Goal: Information Seeking & Learning: Understand process/instructions

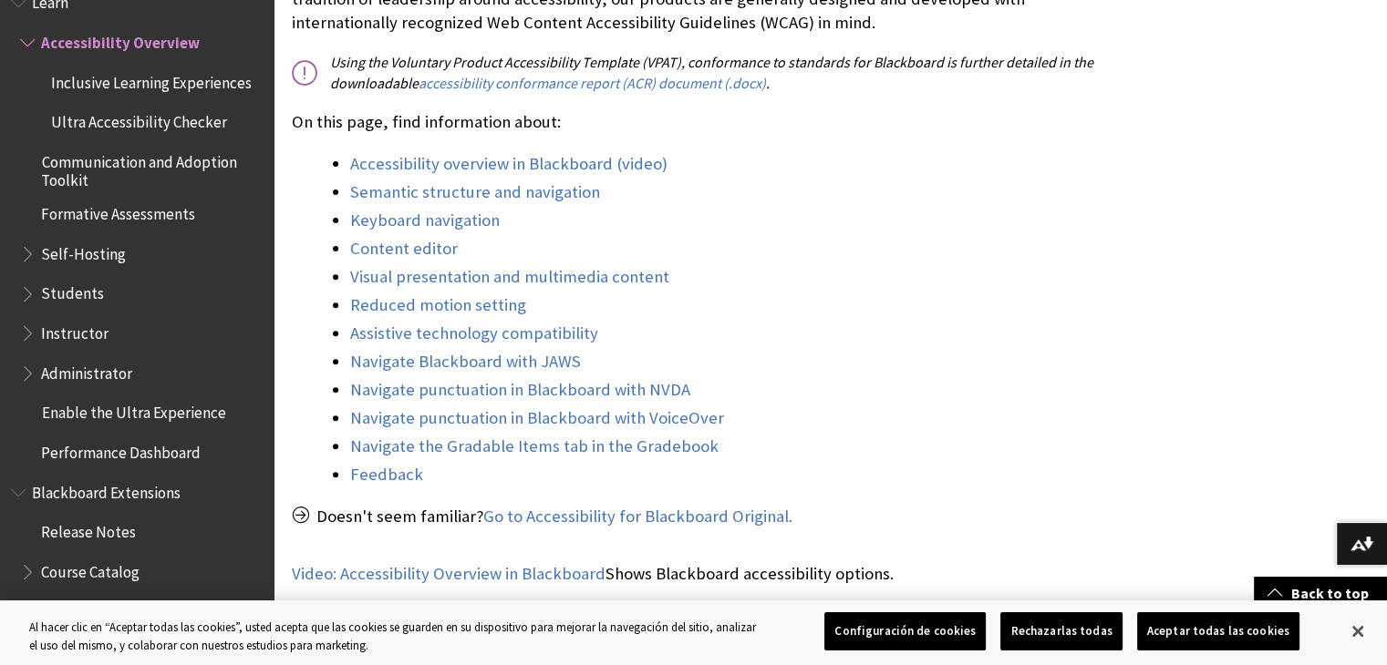
scroll to position [607, 0]
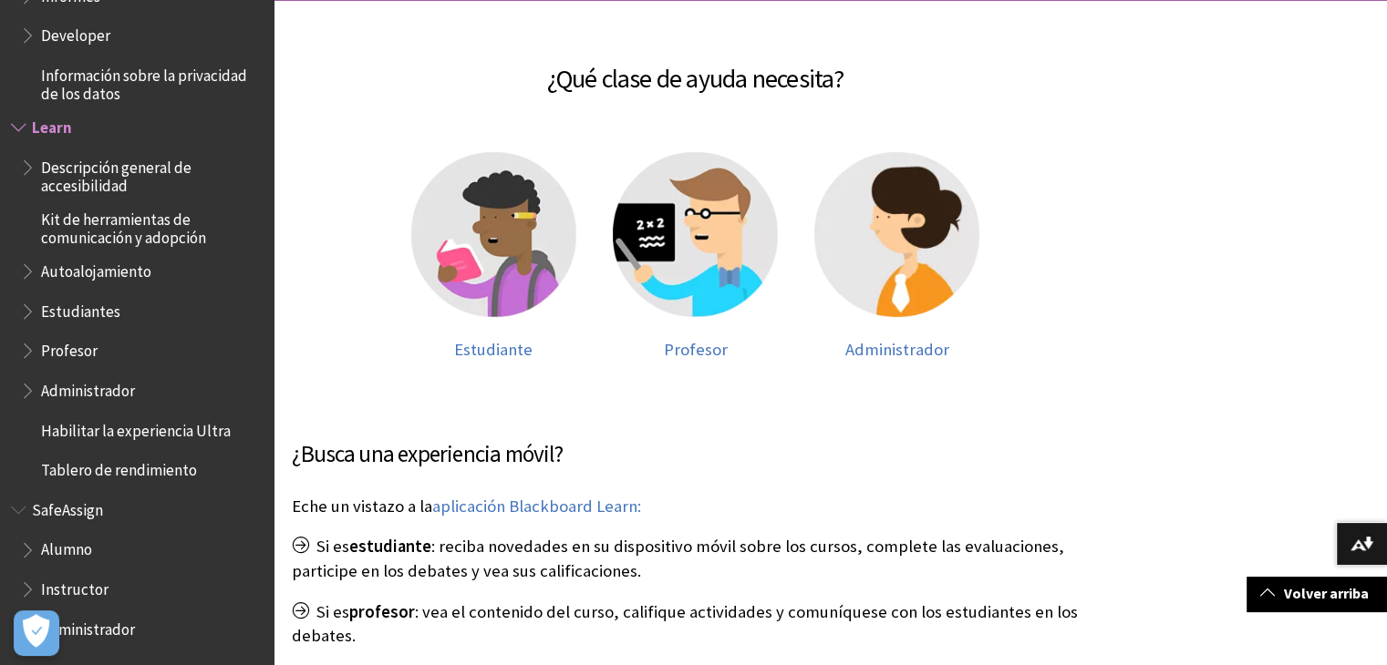
scroll to position [288, 0]
click at [496, 335] on div at bounding box center [493, 245] width 165 height 188
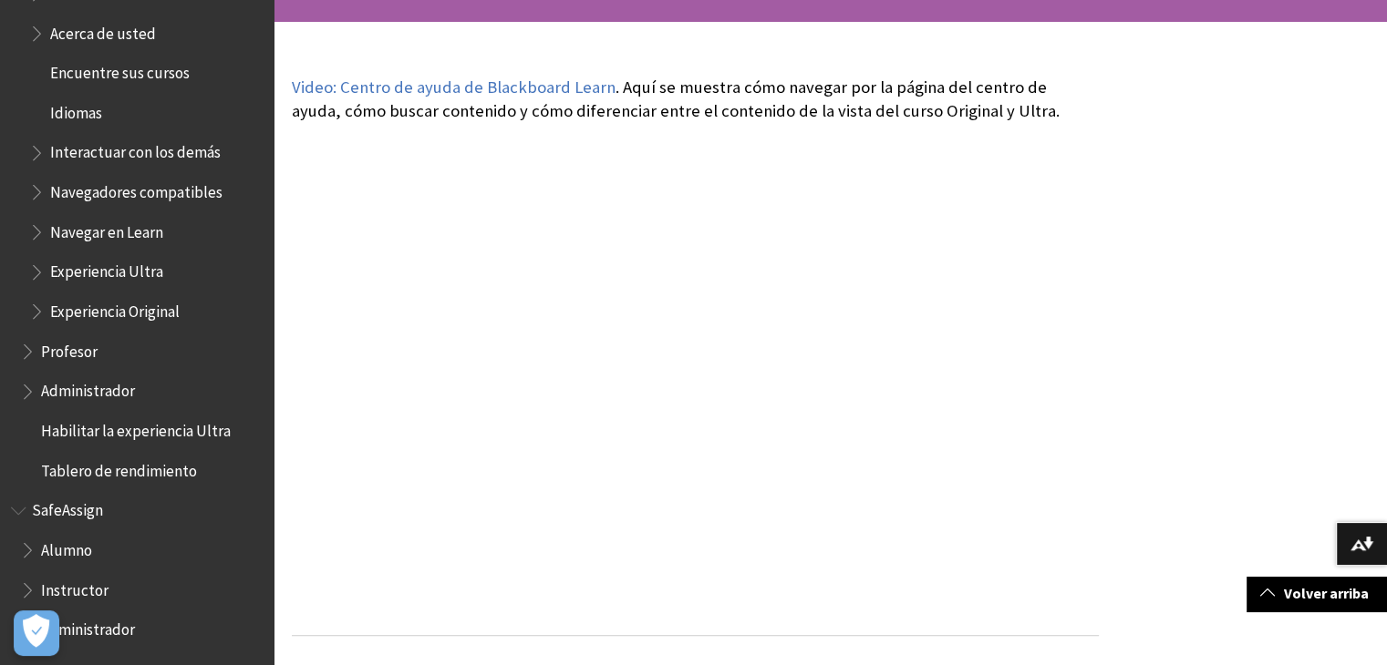
scroll to position [1683, 0]
click at [84, 634] on span "Administrador" at bounding box center [88, 627] width 94 height 25
click at [84, 634] on span "Administrador" at bounding box center [93, 627] width 104 height 25
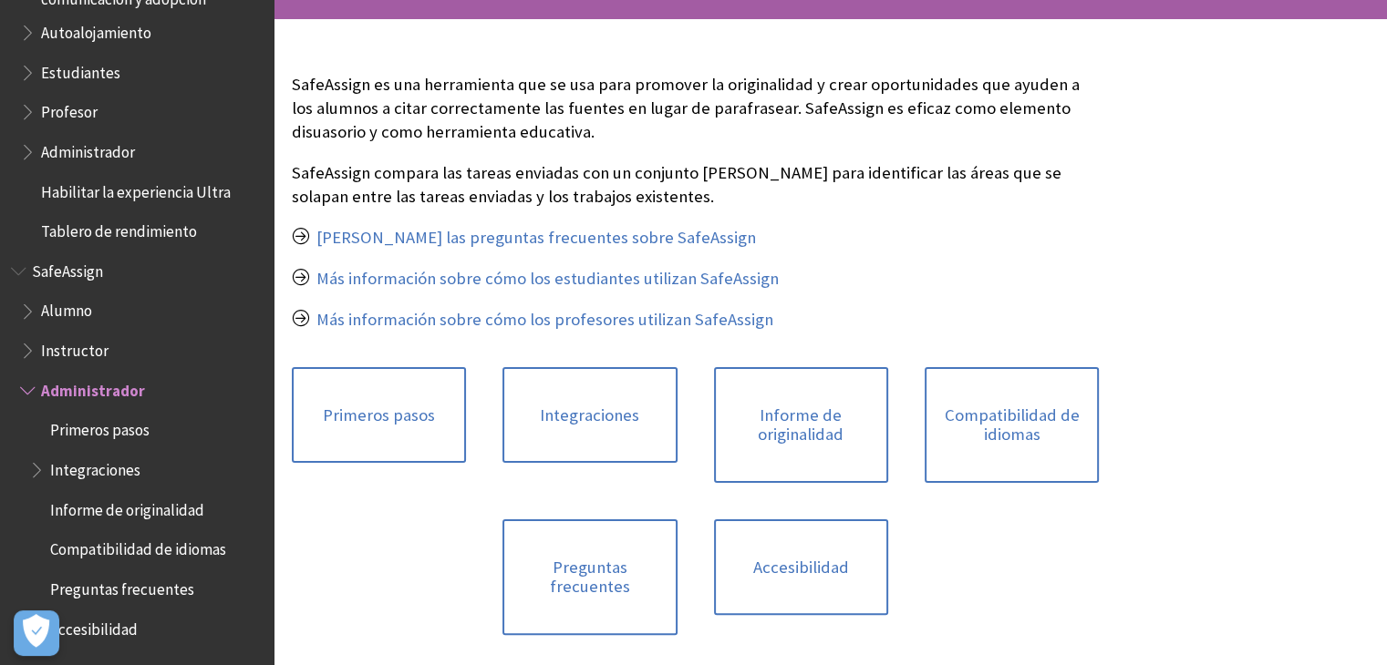
scroll to position [310, 0]
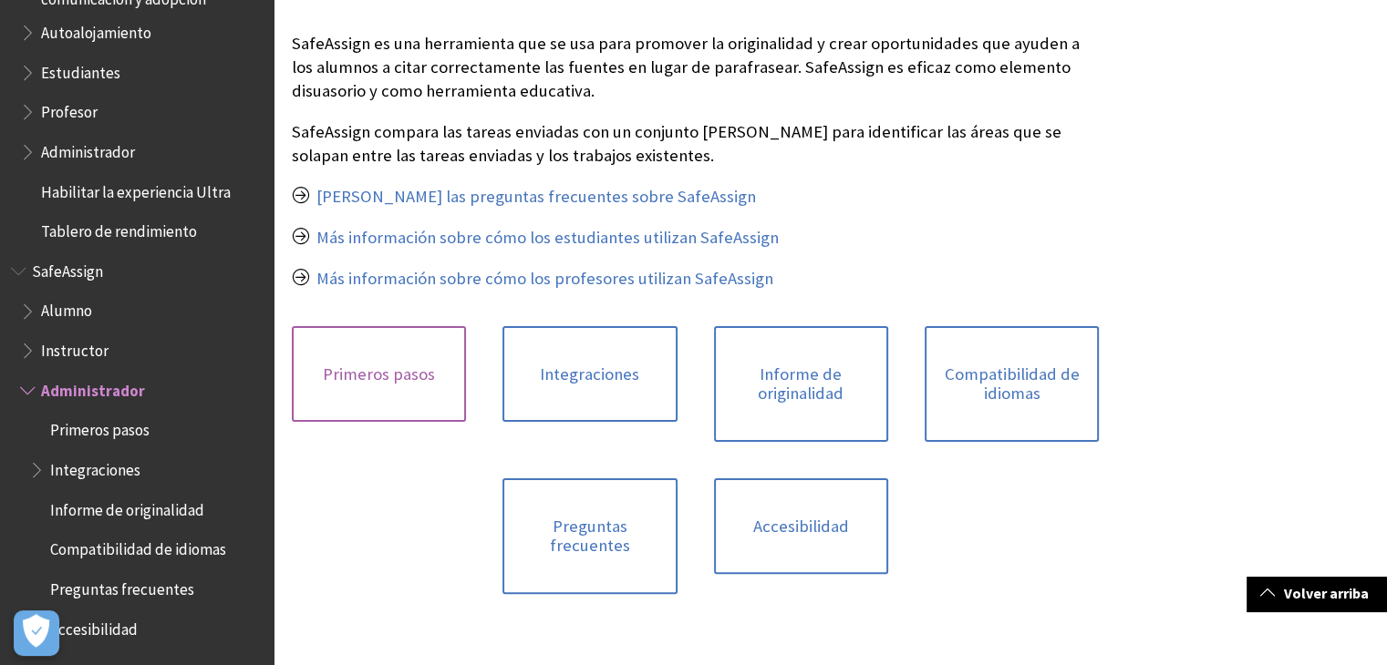
click at [396, 357] on link "Primeros pasos" at bounding box center [379, 374] width 174 height 97
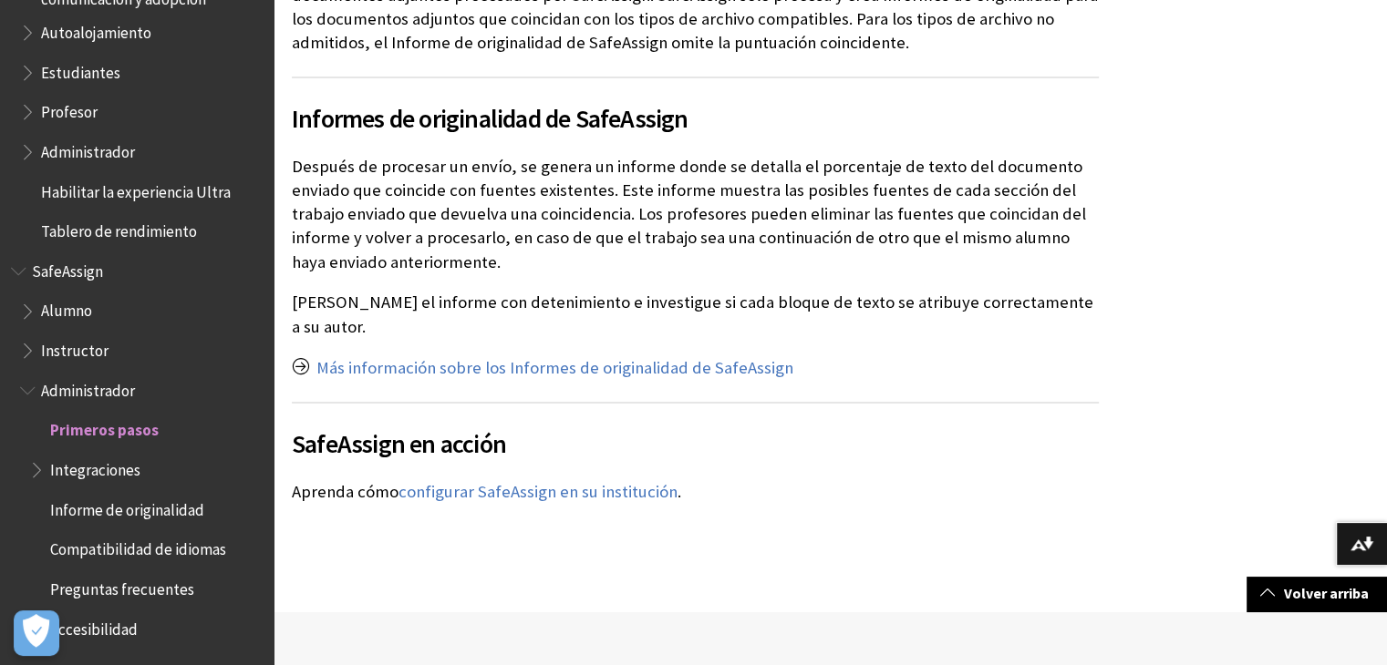
scroll to position [3450, 0]
